Goal: Task Accomplishment & Management: Manage account settings

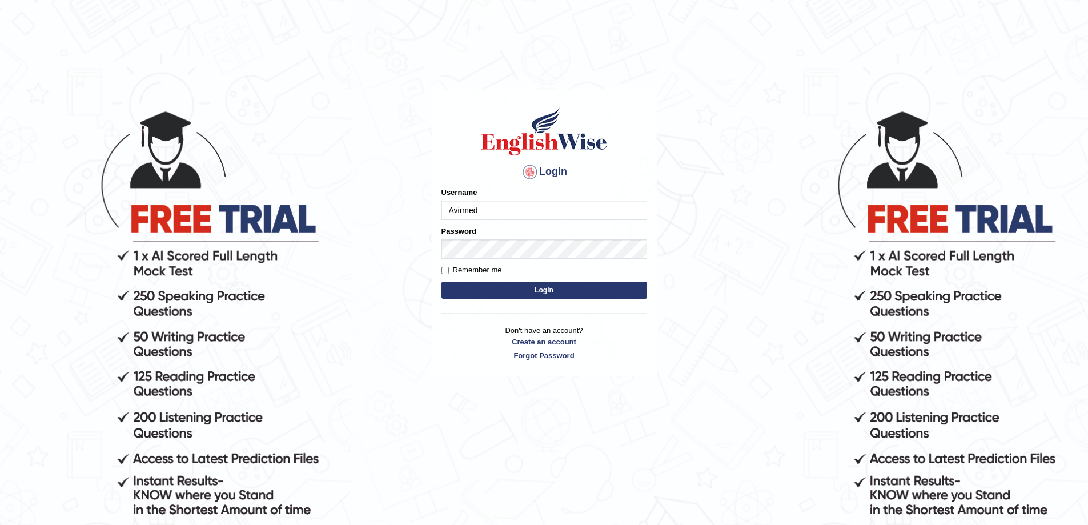
type input "Avirmed"
click at [441, 281] on button "Login" at bounding box center [544, 289] width 206 height 17
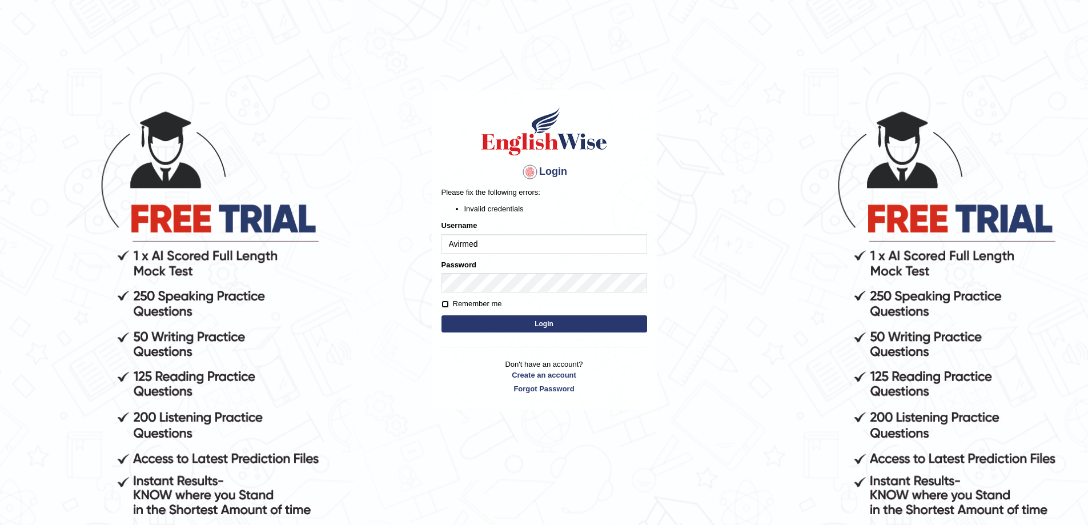
click at [444, 300] on input "Remember me" at bounding box center [444, 303] width 7 height 7
checkbox input "true"
click at [541, 327] on button "Login" at bounding box center [544, 323] width 206 height 17
click at [497, 323] on button "Login" at bounding box center [544, 323] width 206 height 17
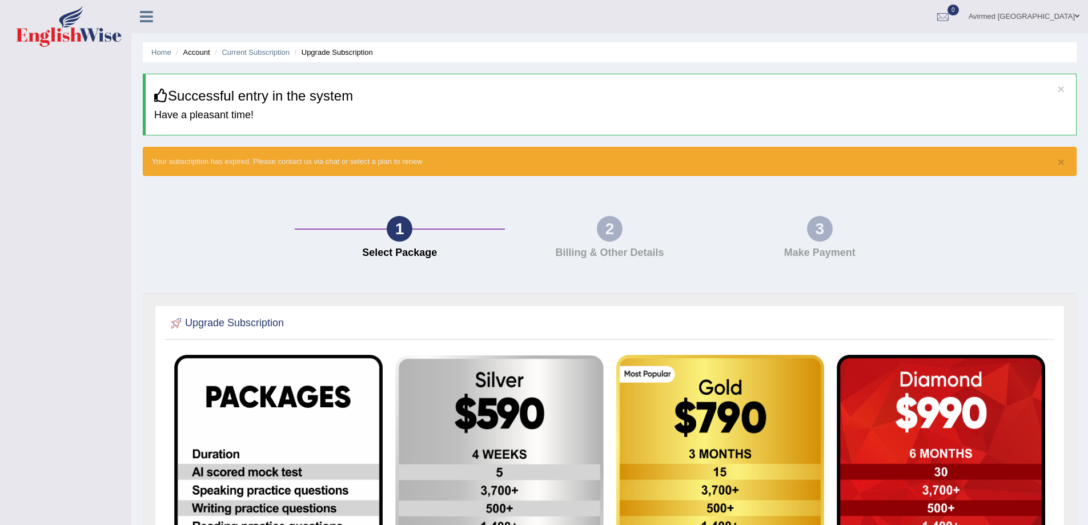
click at [140, 18] on icon at bounding box center [146, 16] width 13 height 15
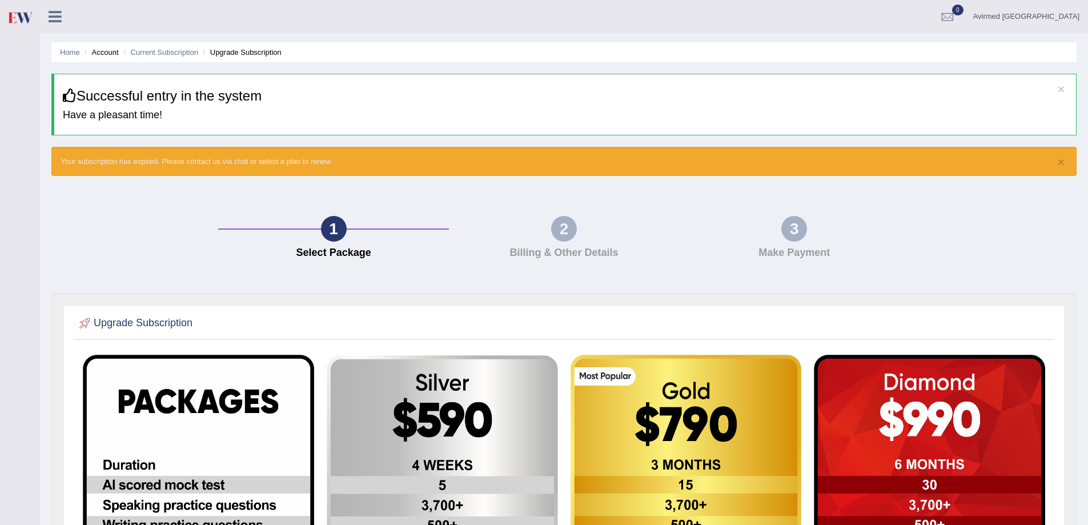
click at [143, 17] on div "Avirmed Galbadrakh Toggle navigation Username: Avirmed Access Type: Online Subs…" at bounding box center [564, 16] width 1048 height 33
click at [75, 55] on link "Home" at bounding box center [70, 52] width 20 height 9
